Goal: Browse casually: Explore the website without a specific task or goal

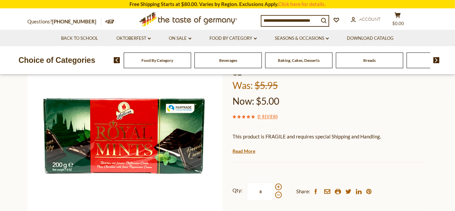
scroll to position [67, 0]
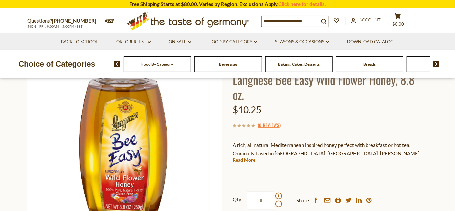
scroll to position [67, 0]
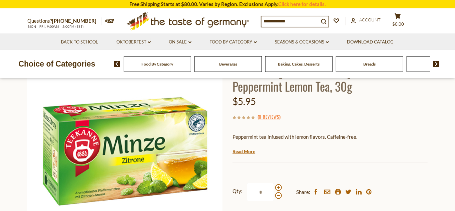
scroll to position [67, 0]
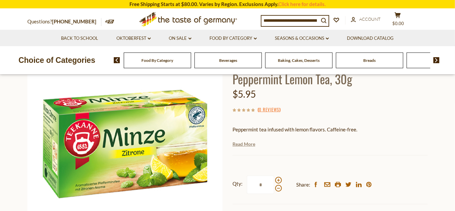
click at [243, 145] on link "Read More" at bounding box center [244, 144] width 23 height 7
